Goal: Find specific page/section: Find specific page/section

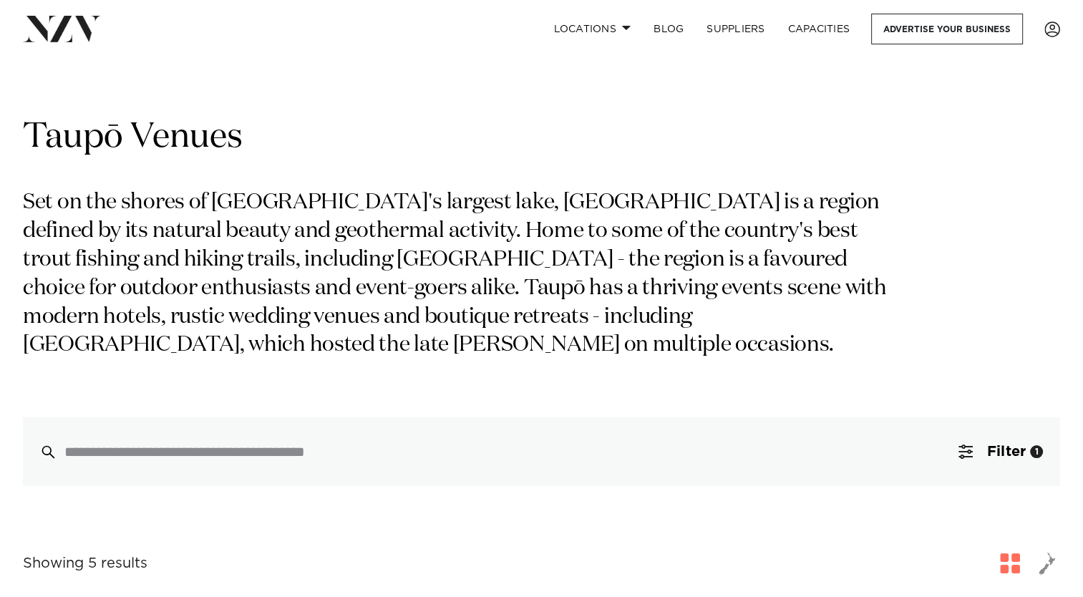
click at [591, 331] on p "Set on the shores of New Zealand's largest lake, Taupō is a region defined by i…" at bounding box center [465, 274] width 885 height 171
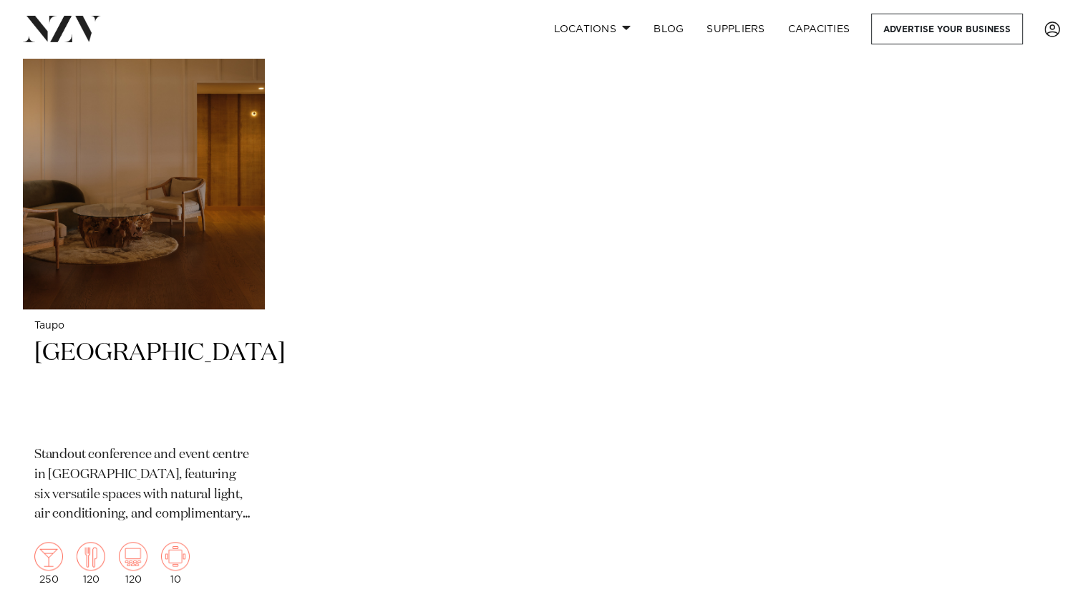
scroll to position [1263, 0]
click at [106, 361] on h2 "[GEOGRAPHIC_DATA]" at bounding box center [143, 385] width 219 height 97
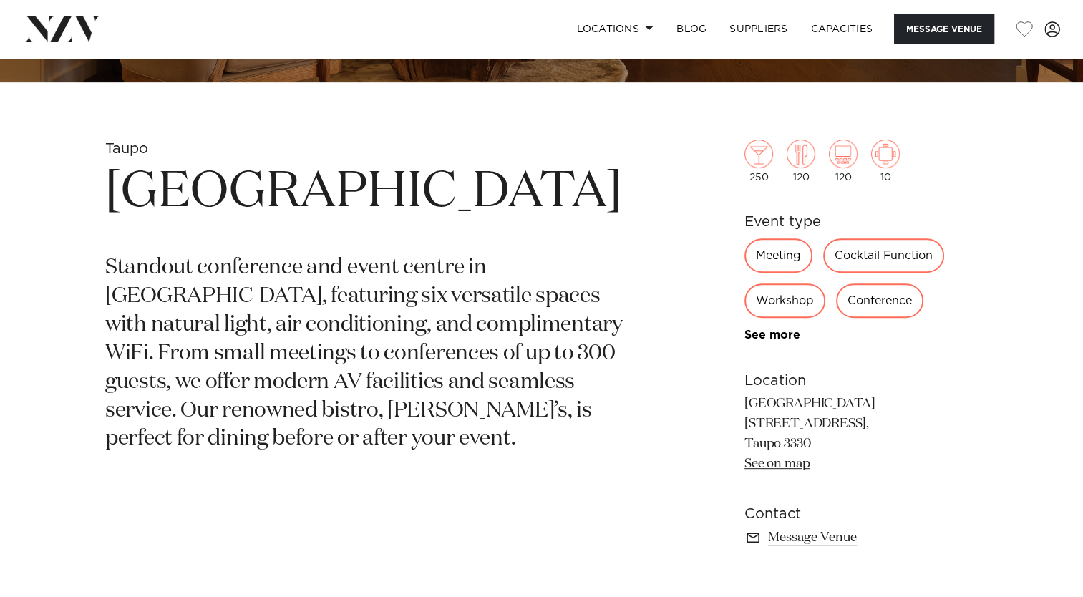
scroll to position [484, 0]
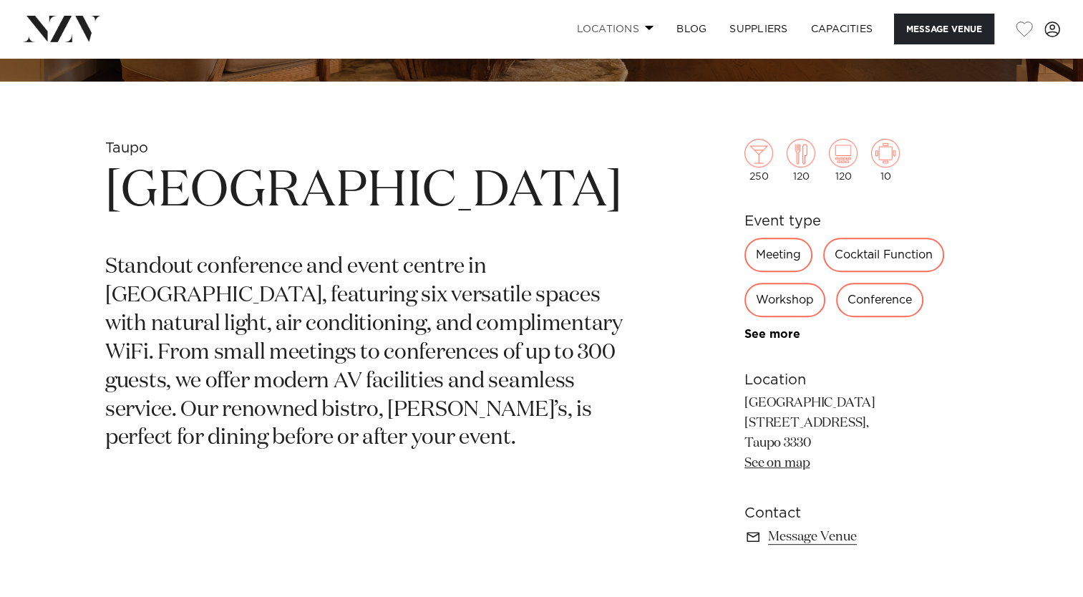
click at [639, 27] on link "Locations" at bounding box center [615, 29] width 100 height 31
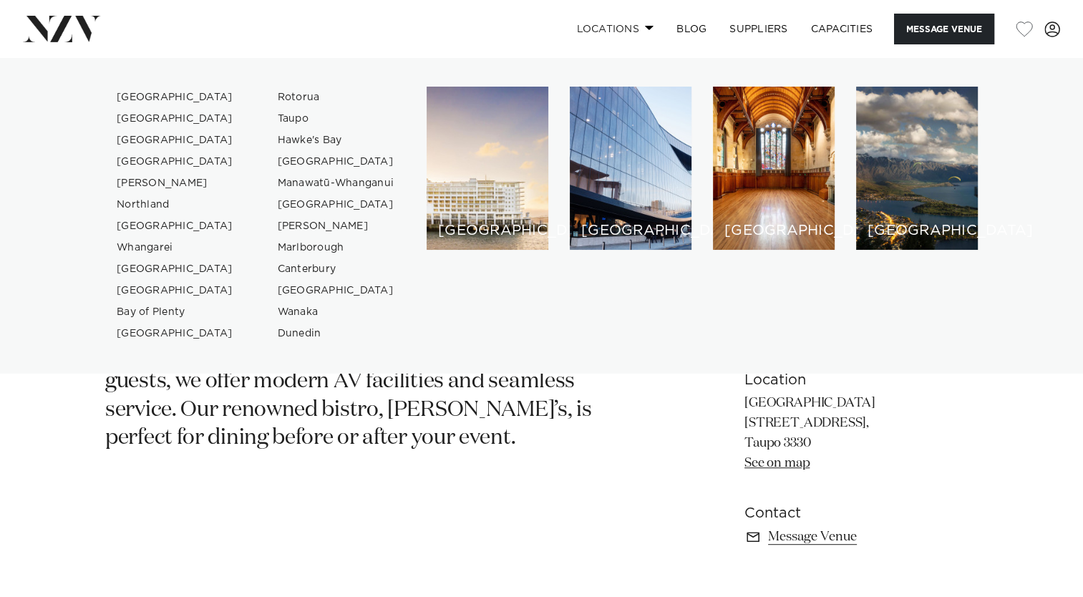
click at [639, 27] on link "Locations" at bounding box center [615, 29] width 100 height 31
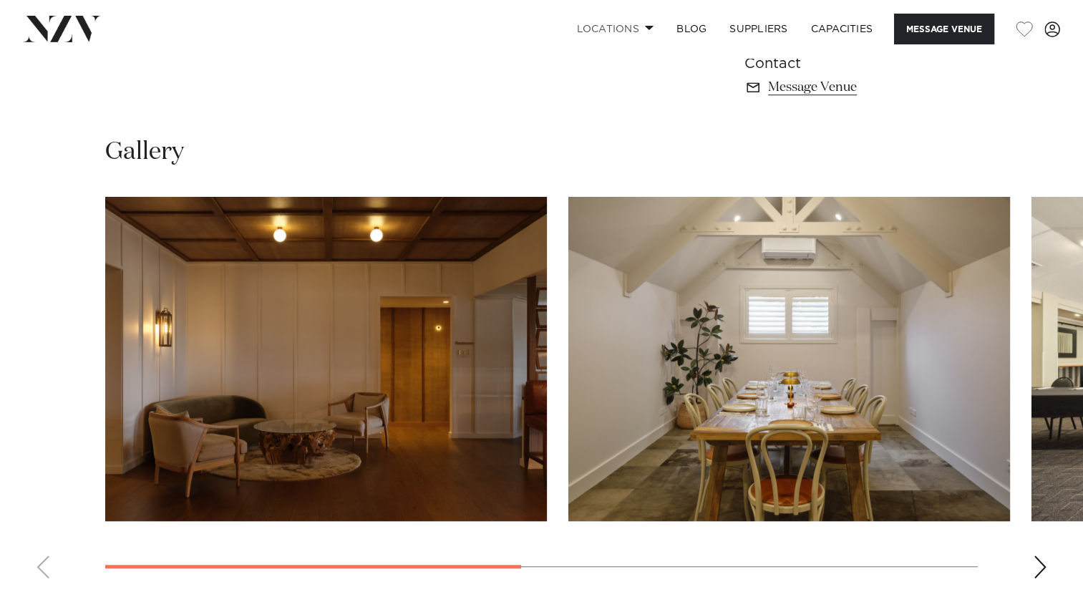
scroll to position [1068, 0]
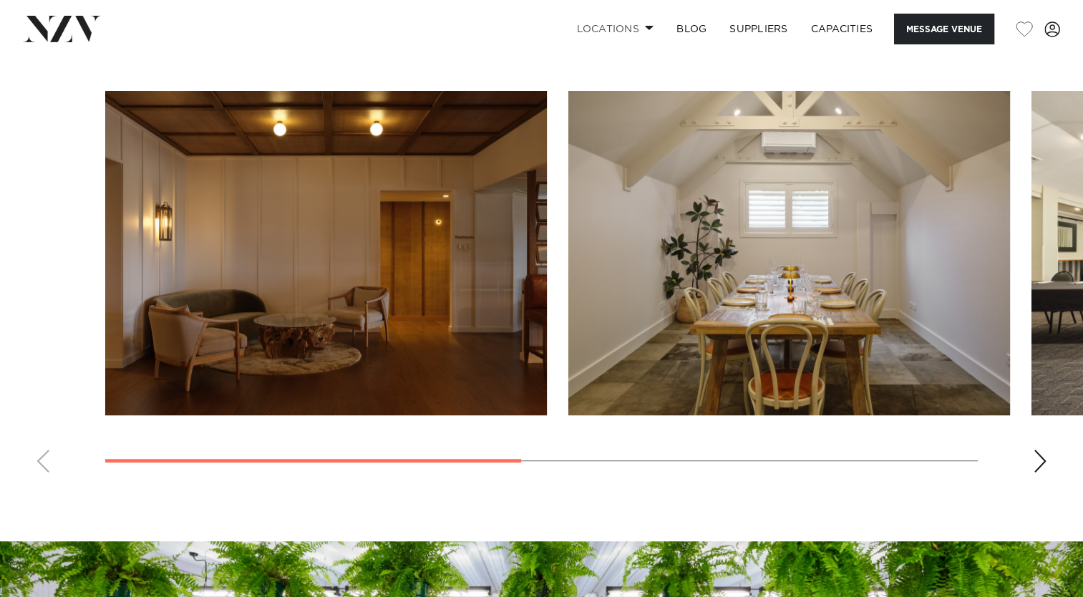
click at [1042, 465] on div "Next slide" at bounding box center [1040, 461] width 14 height 23
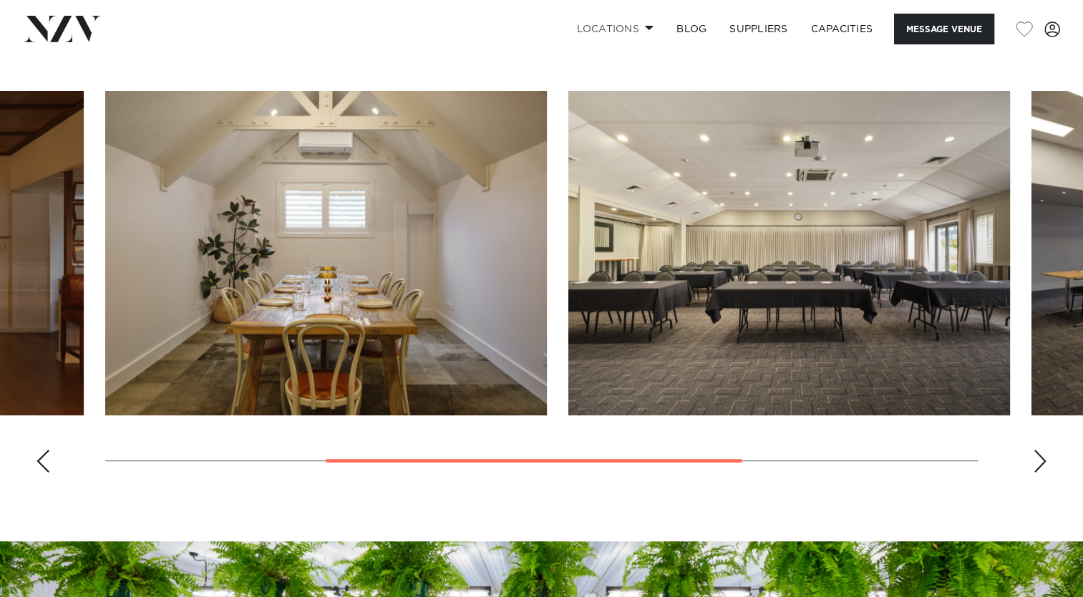
click at [1042, 465] on div "Next slide" at bounding box center [1040, 461] width 14 height 23
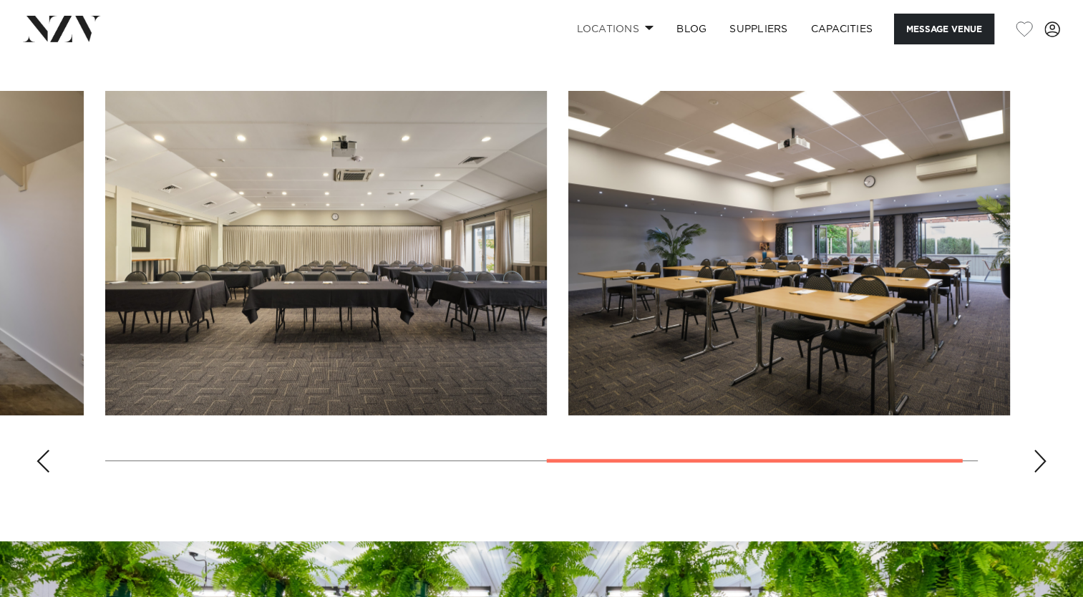
click at [1042, 465] on div "Next slide" at bounding box center [1040, 461] width 14 height 23
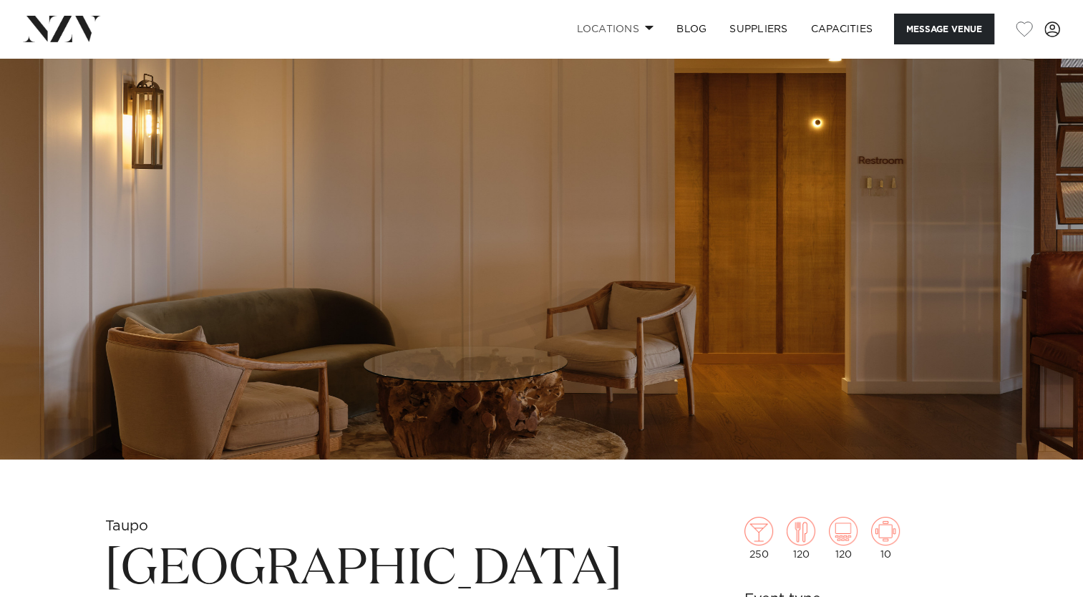
scroll to position [0, 0]
